Goal: Task Accomplishment & Management: Use online tool/utility

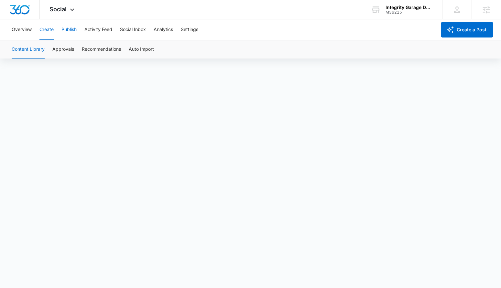
click at [69, 35] on button "Publish" at bounding box center [68, 29] width 15 height 21
click at [54, 50] on button "Schedules" at bounding box center [49, 49] width 22 height 18
click at [45, 34] on button "Create" at bounding box center [46, 29] width 14 height 21
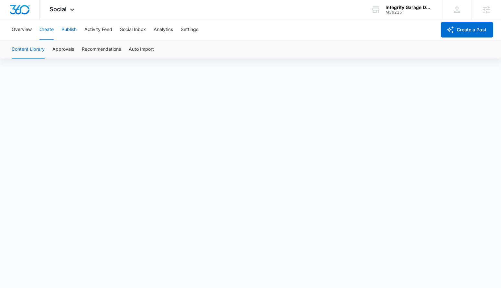
click at [71, 30] on button "Publish" at bounding box center [68, 29] width 15 height 21
click at [50, 53] on button "Schedules" at bounding box center [49, 49] width 22 height 18
click at [23, 29] on button "Overview" at bounding box center [22, 29] width 20 height 21
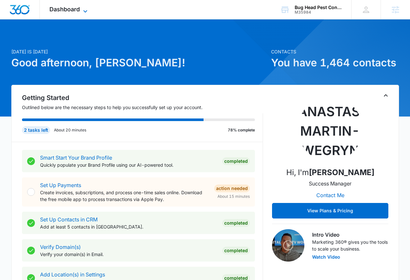
click at [70, 12] on span "Dashboard" at bounding box center [64, 9] width 30 height 7
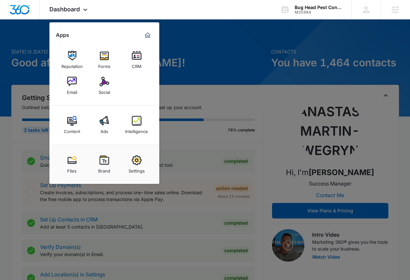
drag, startPoint x: 73, startPoint y: 84, endPoint x: 119, endPoint y: 58, distance: 52.8
click at [73, 84] on img at bounding box center [72, 82] width 10 height 10
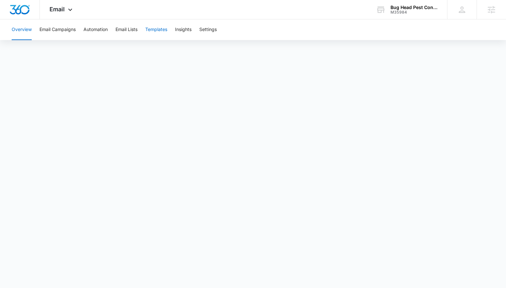
click at [164, 30] on button "Templates" at bounding box center [156, 29] width 22 height 21
click at [57, 5] on div "Email Apps Reputation Forms CRM Email Social Content Ads Intelligence Files Bra…" at bounding box center [62, 9] width 44 height 19
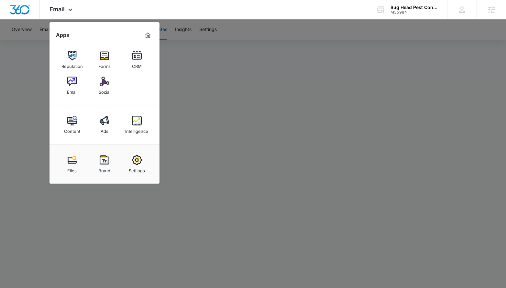
click at [99, 82] on link "Social" at bounding box center [104, 85] width 25 height 25
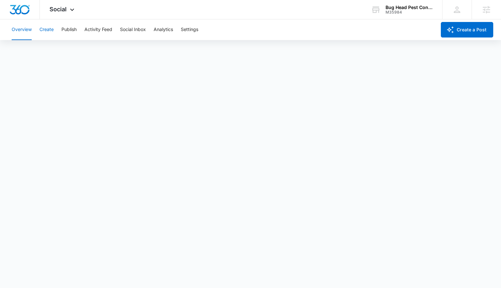
click at [53, 35] on button "Create" at bounding box center [46, 29] width 14 height 21
click at [51, 33] on button "Create" at bounding box center [46, 29] width 14 height 21
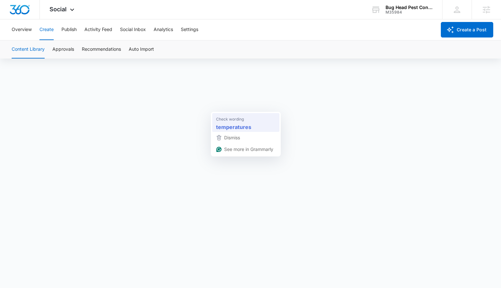
click at [236, 120] on span "Check wording" at bounding box center [230, 119] width 28 height 6
